Goal: Transaction & Acquisition: Book appointment/travel/reservation

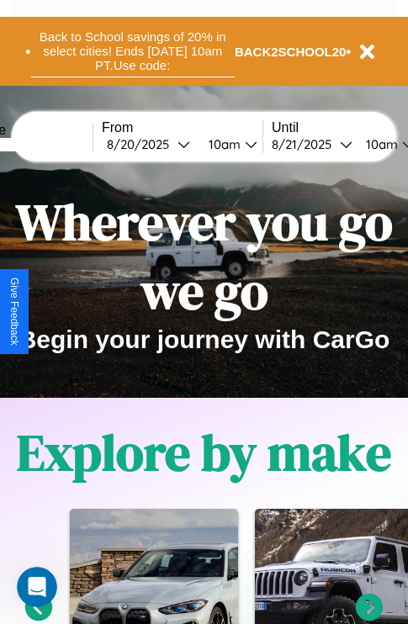
click at [132, 51] on button "Back to School savings of 20% in select cities! Ends 9/1 at 10am PT. Use code:" at bounding box center [133, 51] width 204 height 52
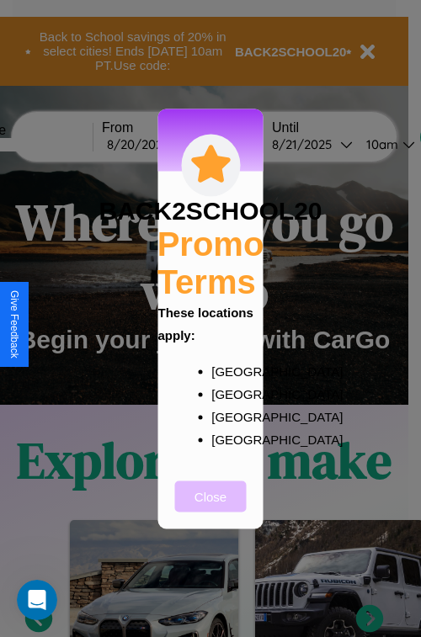
click at [210, 507] on button "Close" at bounding box center [211, 495] width 72 height 31
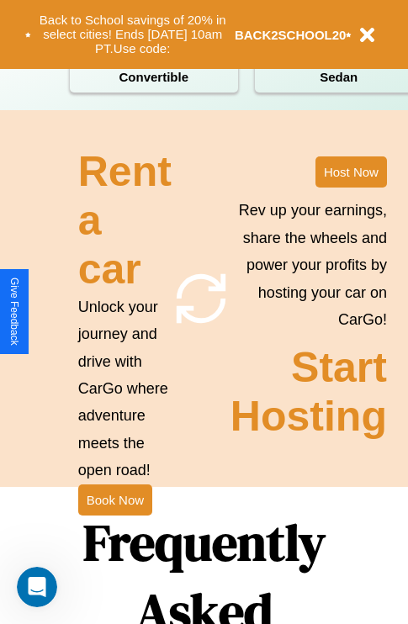
scroll to position [2039, 0]
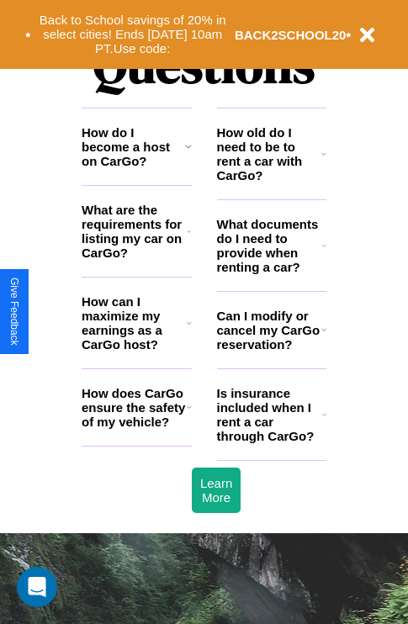
click at [136, 350] on h3 "How can I maximize my earnings as a CarGo host?" at bounding box center [134, 323] width 105 height 57
click at [324, 161] on icon at bounding box center [323, 153] width 5 height 13
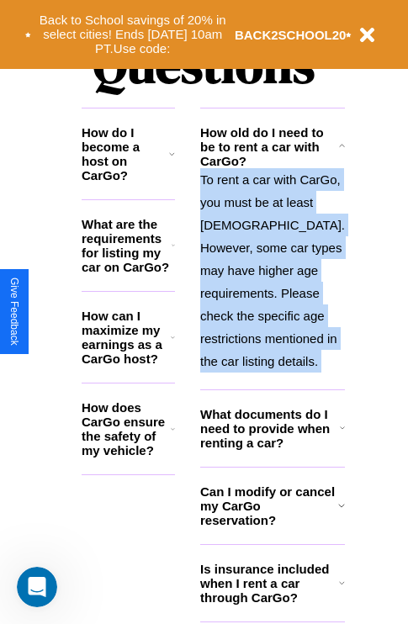
scroll to position [2199, 0]
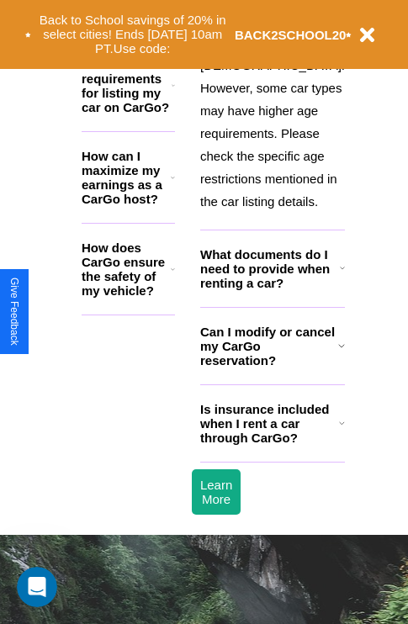
click at [271, 445] on h3 "Is insurance included when I rent a car through CarGo?" at bounding box center [269, 423] width 139 height 43
click at [136, 275] on h3 "How does CarGo ensure the safety of my vehicle?" at bounding box center [126, 269] width 89 height 57
click at [271, 445] on h3 "Is insurance included when I rent a car through CarGo?" at bounding box center [269, 423] width 139 height 43
click at [340, 275] on icon at bounding box center [342, 268] width 5 height 13
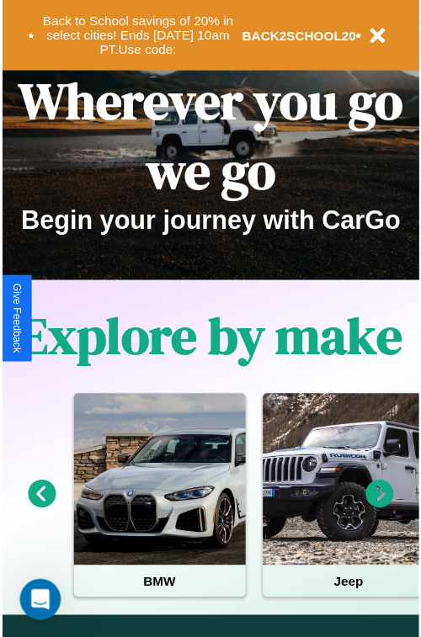
scroll to position [0, 0]
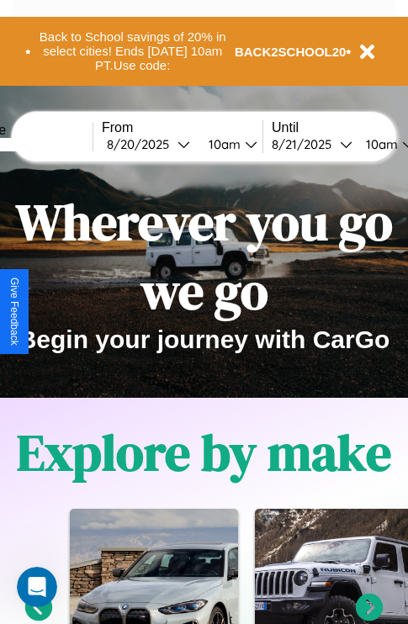
click at [56, 144] on input "text" at bounding box center [29, 144] width 126 height 13
type input "****"
click at [168, 144] on div "8 / 20 / 2025" at bounding box center [142, 144] width 71 height 16
select select "*"
select select "****"
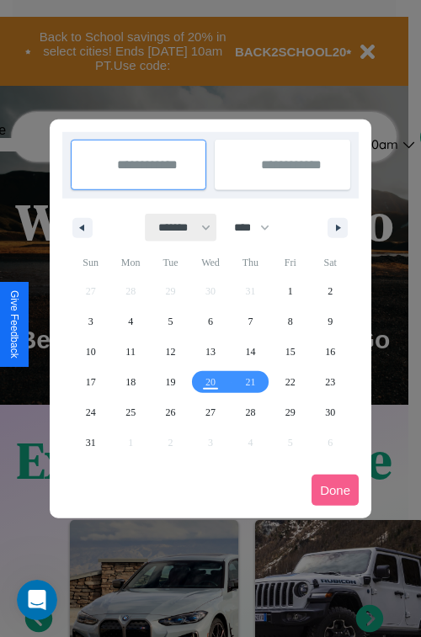
click at [177, 227] on select "******* ******** ***** ***** *** **** **** ****** ********* ******* ******** **…" at bounding box center [182, 228] width 72 height 28
select select "*"
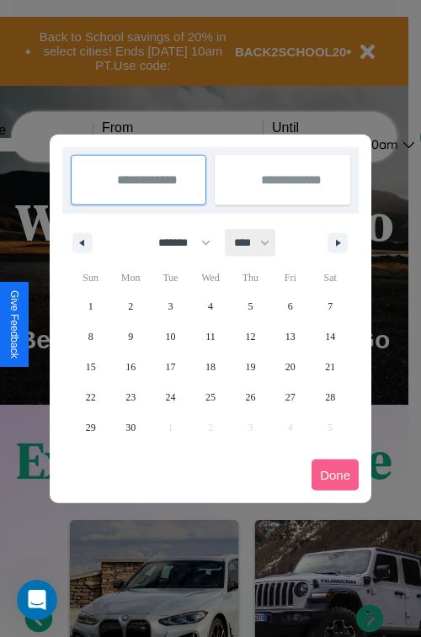
click at [259, 242] on select "**** **** **** **** **** **** **** **** **** **** **** **** **** **** **** ****…" at bounding box center [251, 243] width 50 height 28
select select "****"
click at [130, 396] on span "22" at bounding box center [130, 397] width 10 height 30
type input "**********"
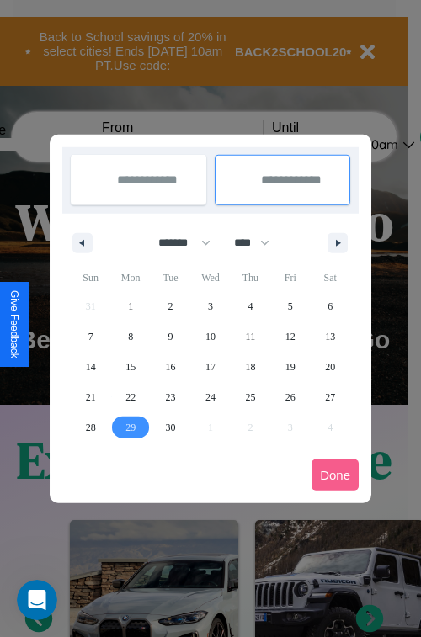
click at [130, 427] on span "29" at bounding box center [130, 427] width 10 height 30
type input "**********"
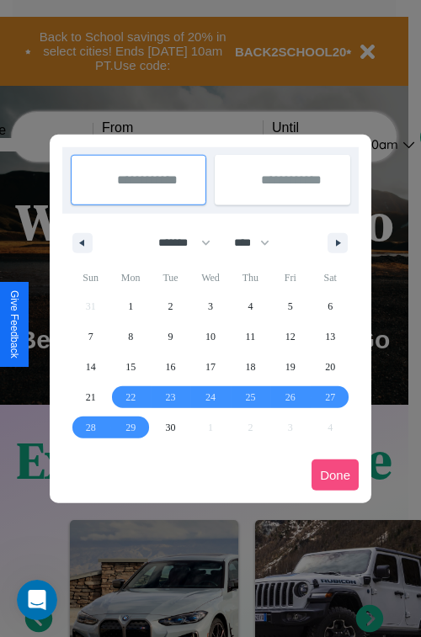
click at [335, 475] on button "Done" at bounding box center [334, 474] width 47 height 31
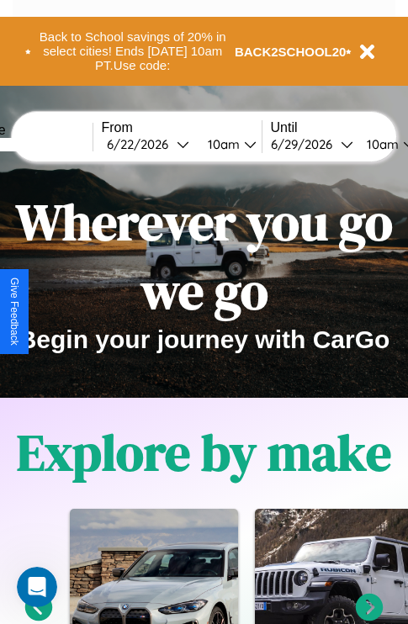
click at [242, 144] on div "10am" at bounding box center [221, 144] width 45 height 16
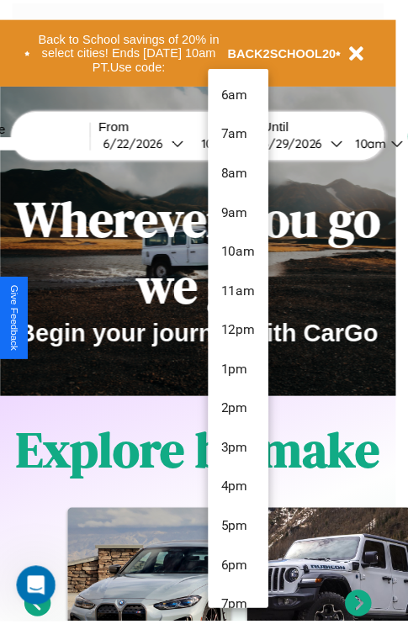
scroll to position [137, 0]
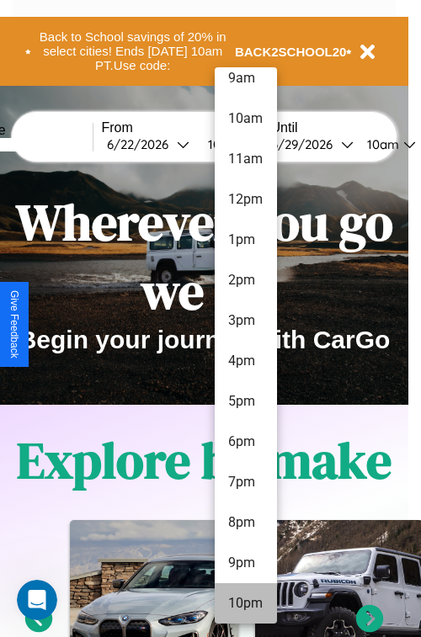
click at [245, 603] on li "10pm" at bounding box center [246, 603] width 62 height 40
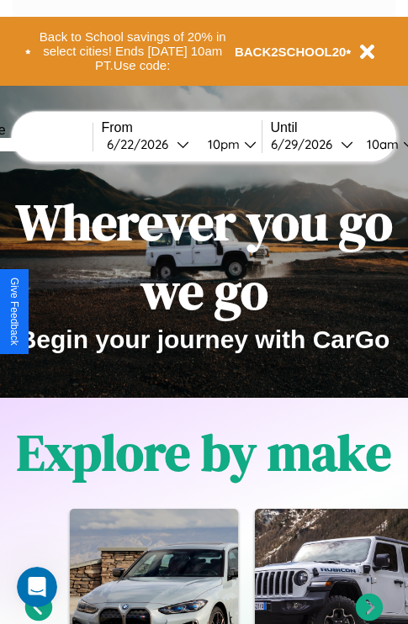
click at [401, 144] on div "10am" at bounding box center [380, 144] width 45 height 16
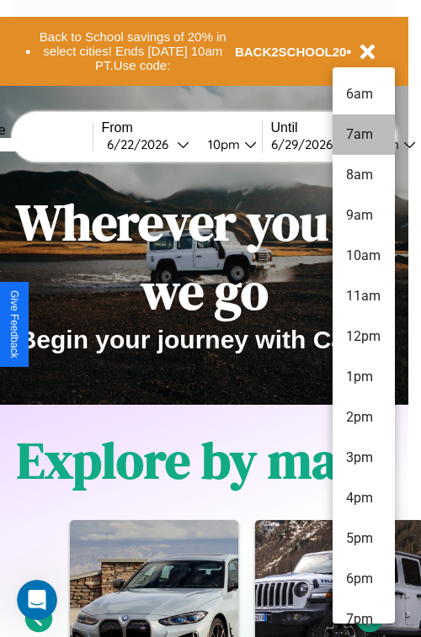
click at [363, 135] on li "7am" at bounding box center [363, 134] width 62 height 40
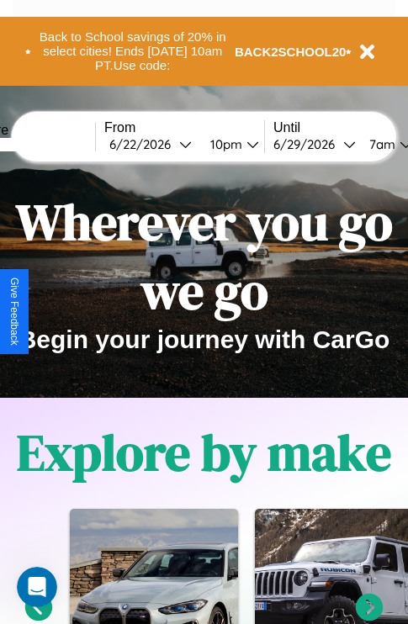
scroll to position [0, 61]
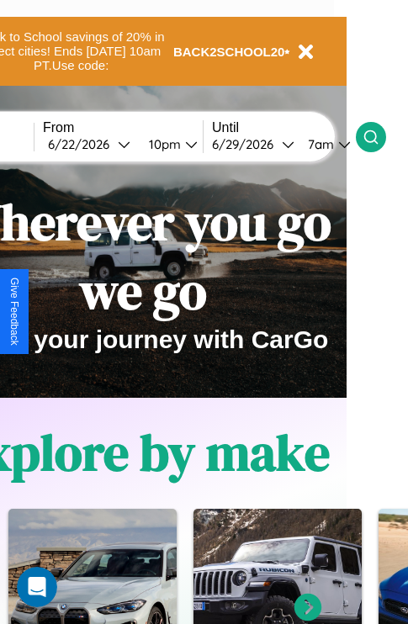
click at [380, 136] on icon at bounding box center [371, 137] width 17 height 17
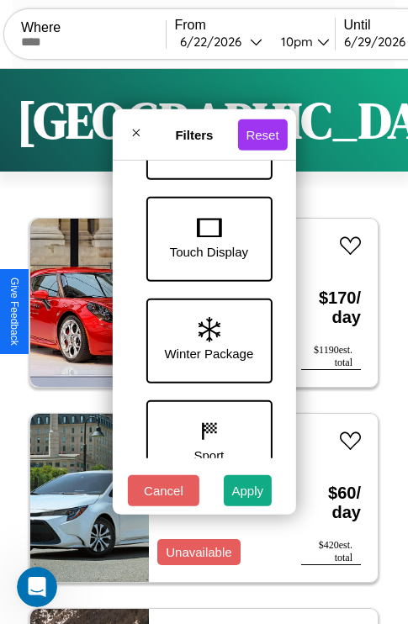
scroll to position [548, 0]
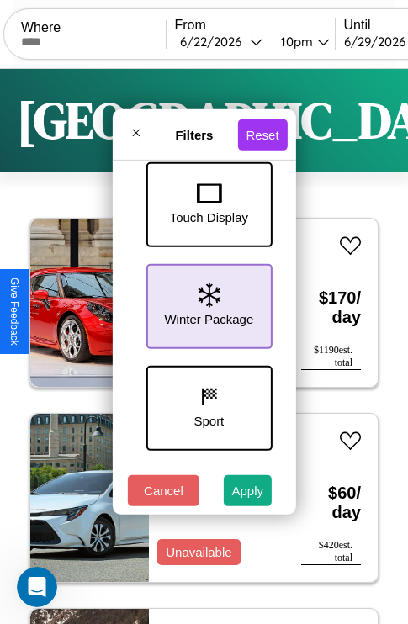
click at [206, 303] on icon at bounding box center [209, 295] width 22 height 25
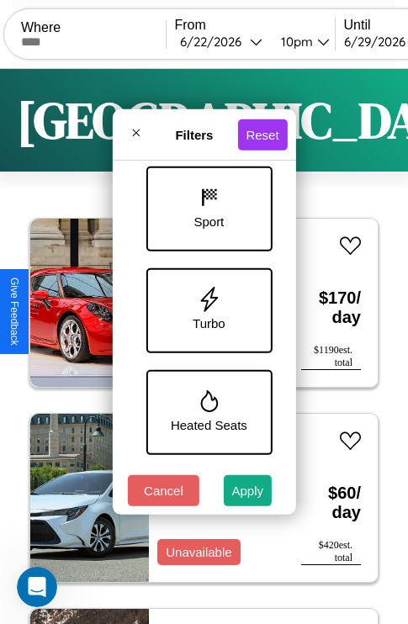
scroll to position [751, 0]
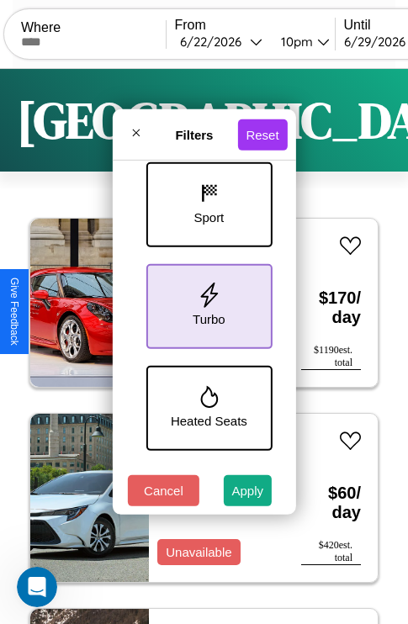
click at [206, 303] on icon at bounding box center [208, 295] width 25 height 25
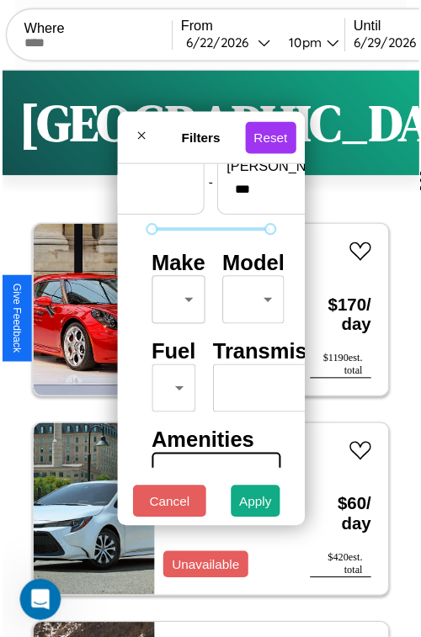
scroll to position [50, 0]
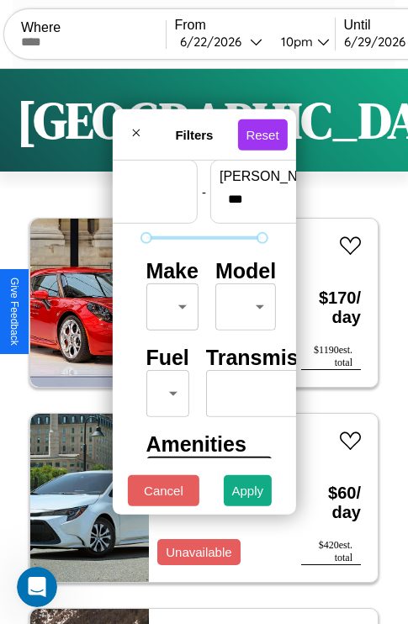
click at [169, 303] on body "CarGo Where From 6 / 22 / 2026 10pm Until 6 / 29 / 2026 7am Become a Host Login…" at bounding box center [204, 347] width 408 height 694
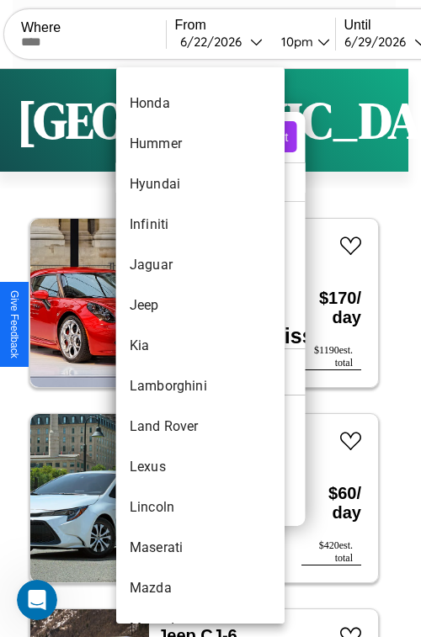
scroll to position [638, 0]
click at [168, 345] on li "Kia" at bounding box center [200, 345] width 168 height 40
type input "***"
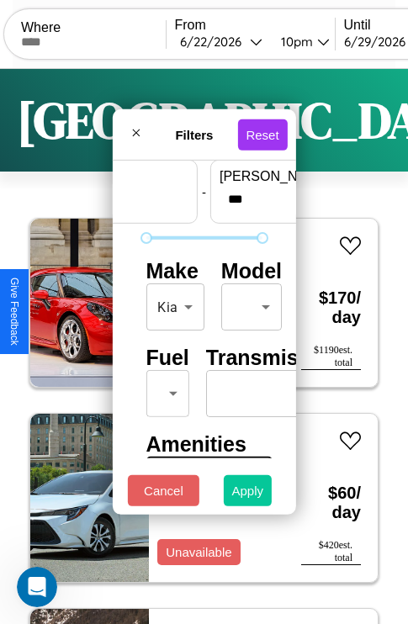
click at [248, 495] on button "Apply" at bounding box center [248, 490] width 49 height 31
